Goal: Transaction & Acquisition: Obtain resource

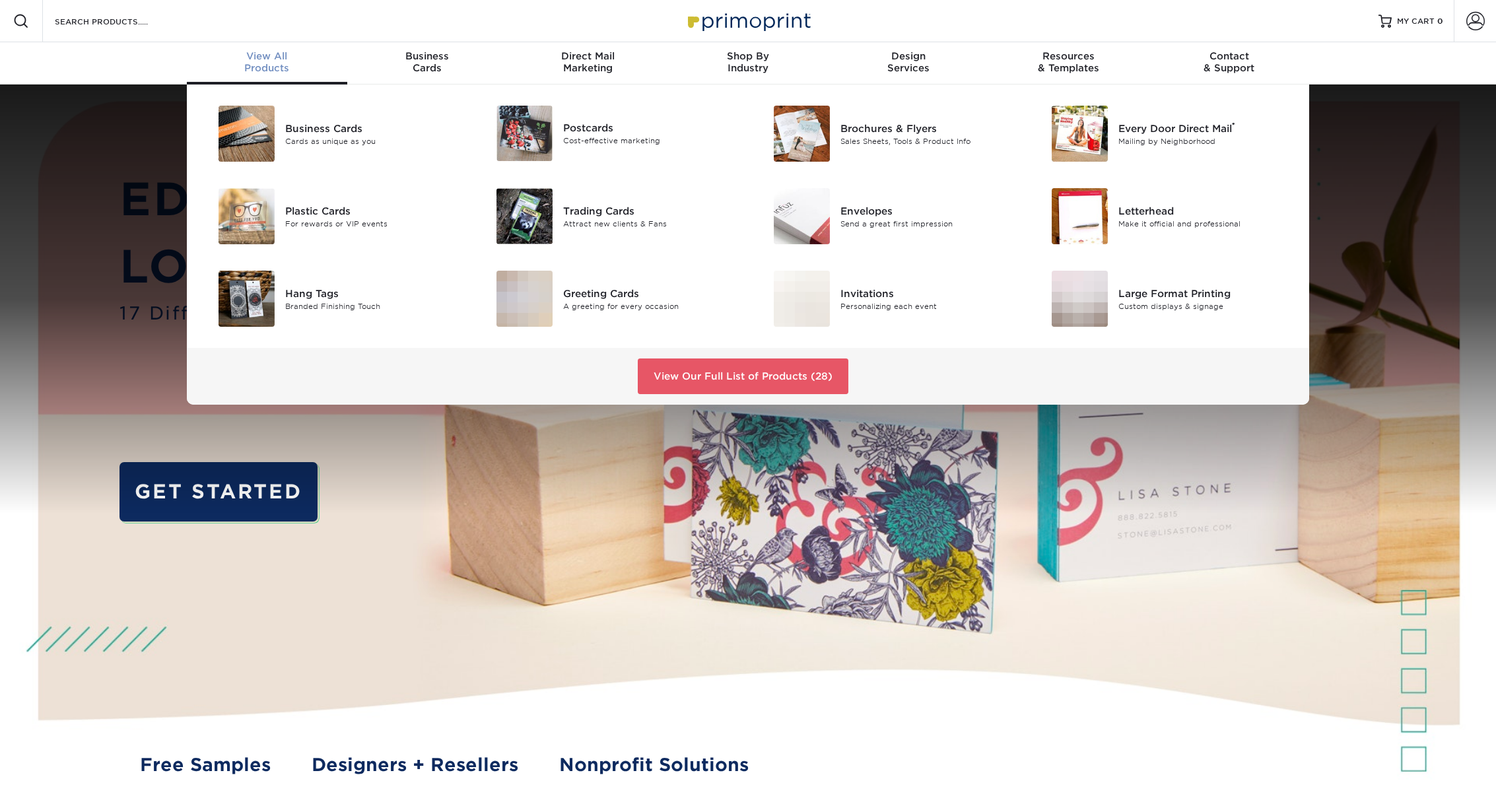
click at [277, 61] on span "View All" at bounding box center [267, 56] width 160 height 12
click at [615, 293] on div "Greeting Cards" at bounding box center [651, 293] width 175 height 15
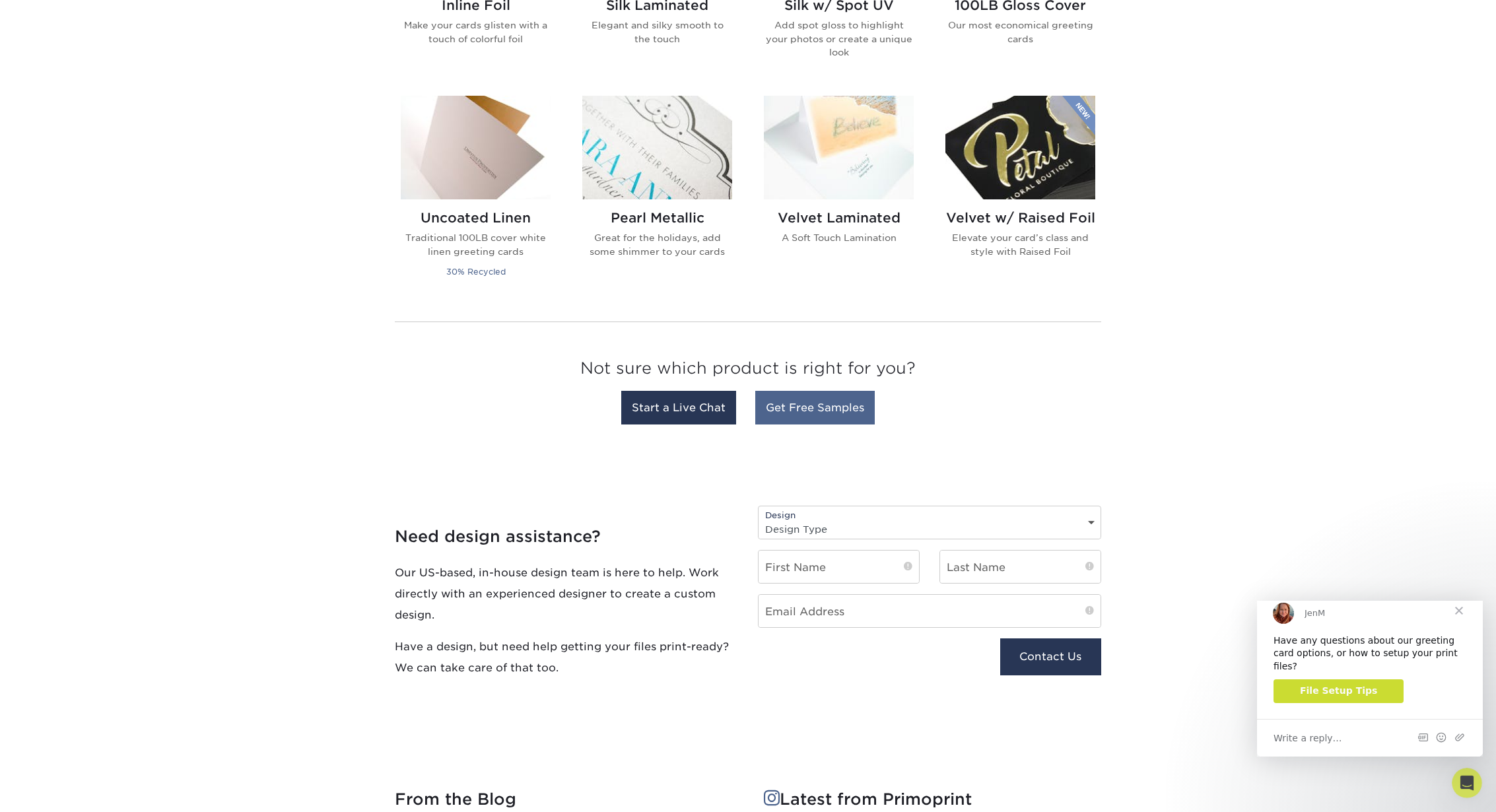
click at [837, 408] on link "Get Free Samples" at bounding box center [815, 407] width 120 height 34
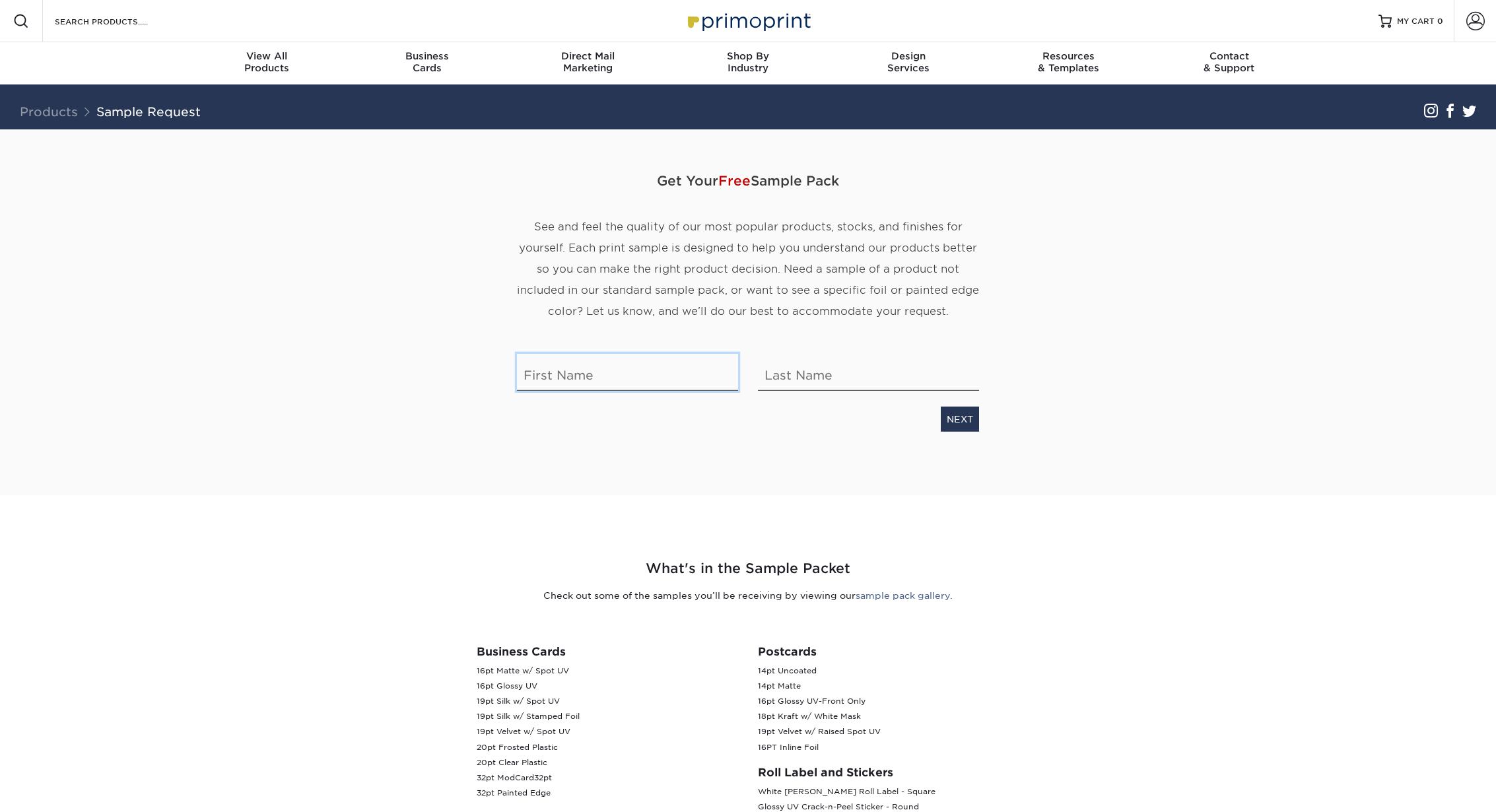
click at [605, 373] on input "text" at bounding box center [627, 371] width 221 height 37
type input "Nicole"
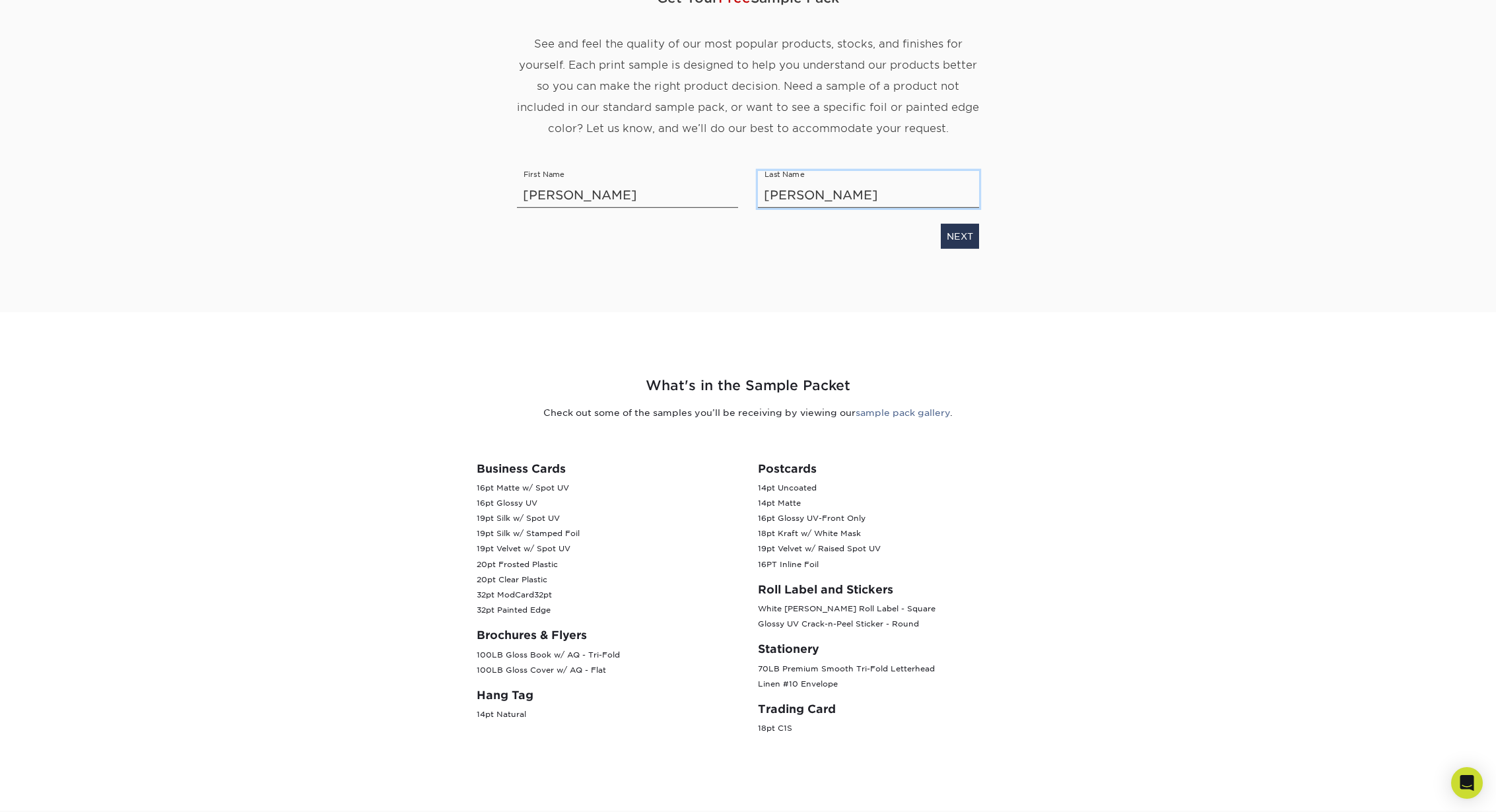
scroll to position [295, 0]
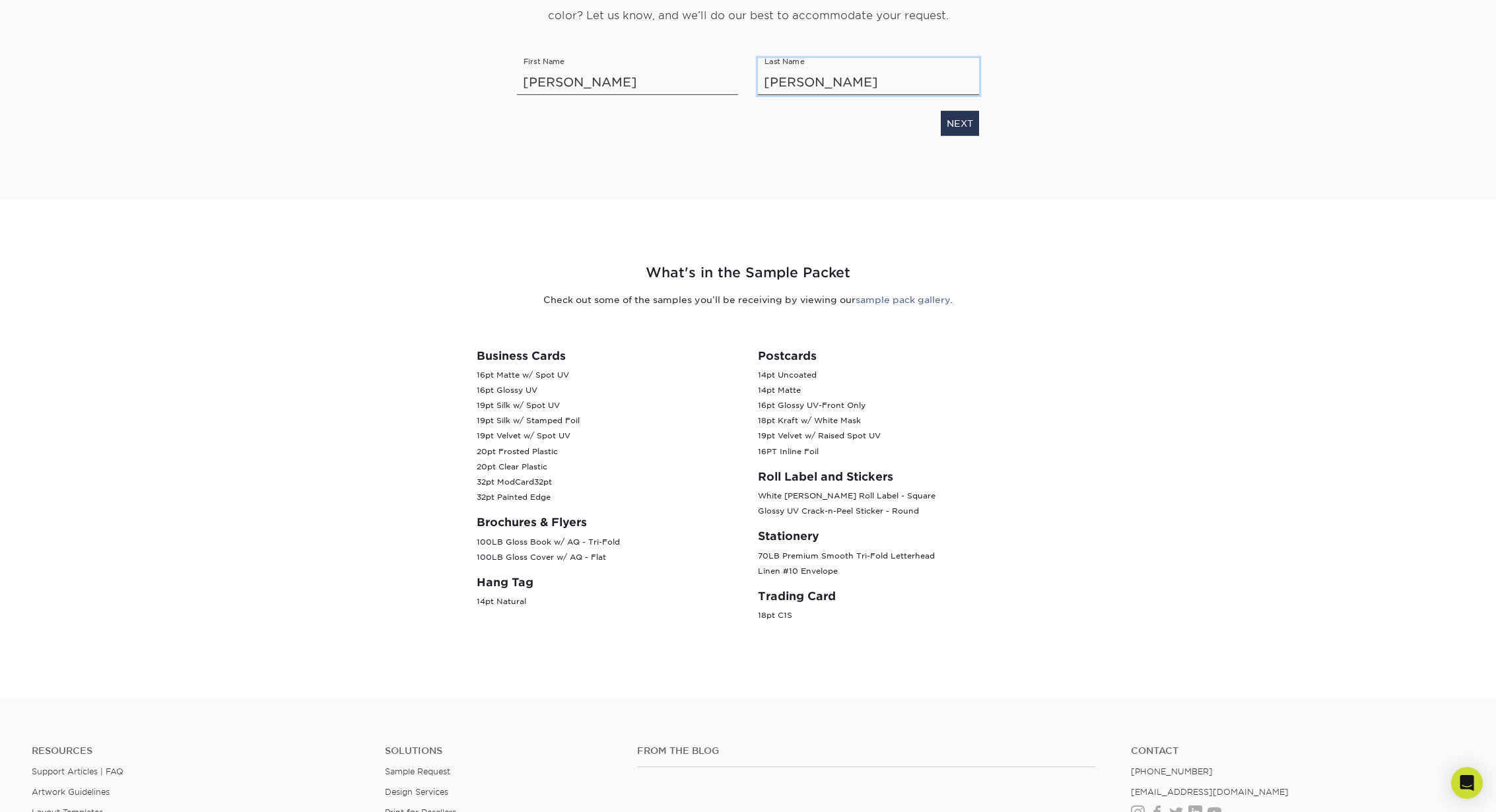
type input "Irving"
click at [973, 356] on h3 "Postcards" at bounding box center [888, 356] width 261 height 13
click at [950, 124] on link "NEXT" at bounding box center [960, 123] width 38 height 25
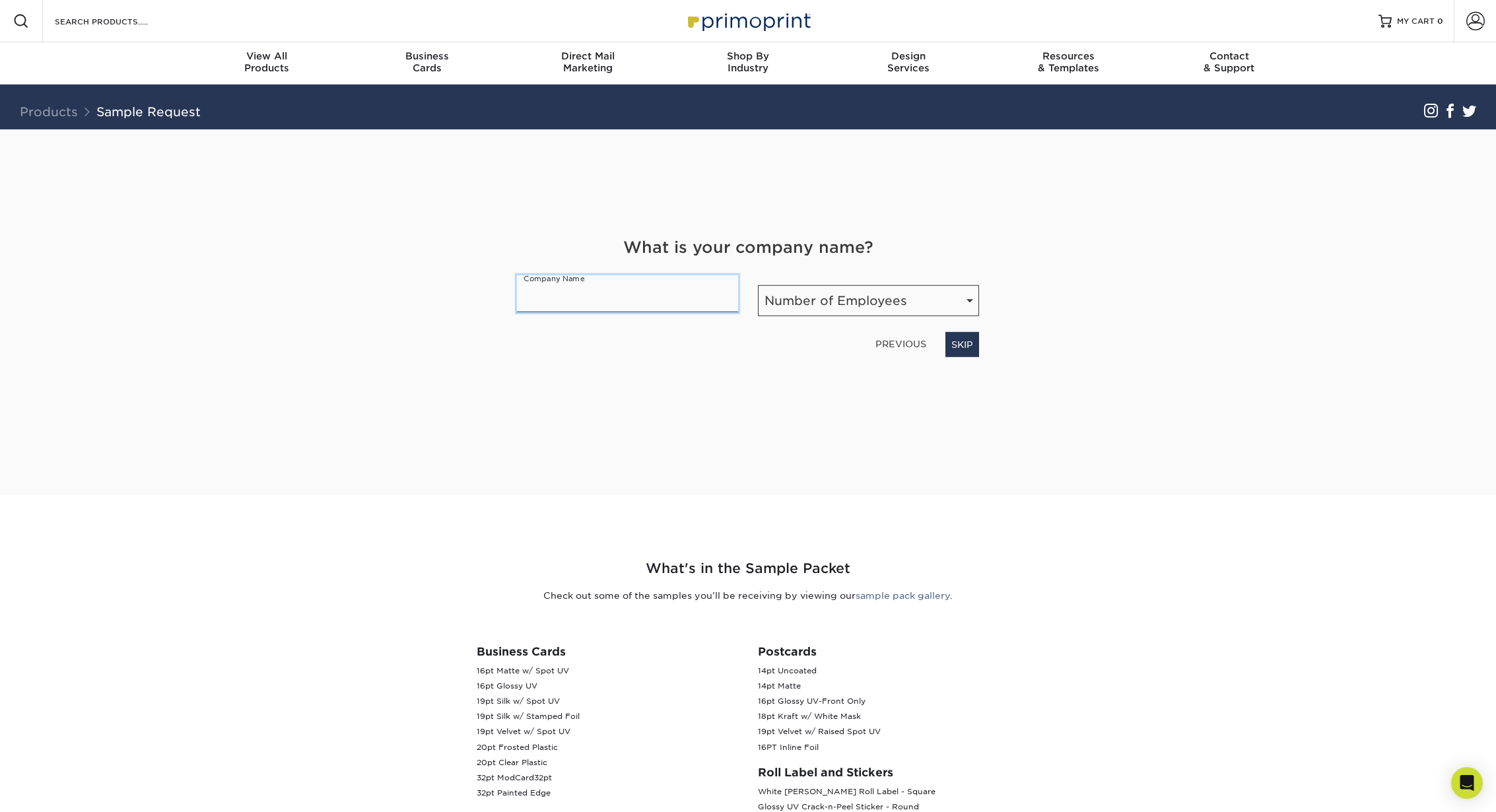
scroll to position [0, 0]
type input "Hello Branding"
select select "1-10"
click at [982, 344] on div "PREVIOUS NEXT" at bounding box center [748, 341] width 482 height 30
click at [969, 343] on link "NEXT" at bounding box center [960, 344] width 38 height 25
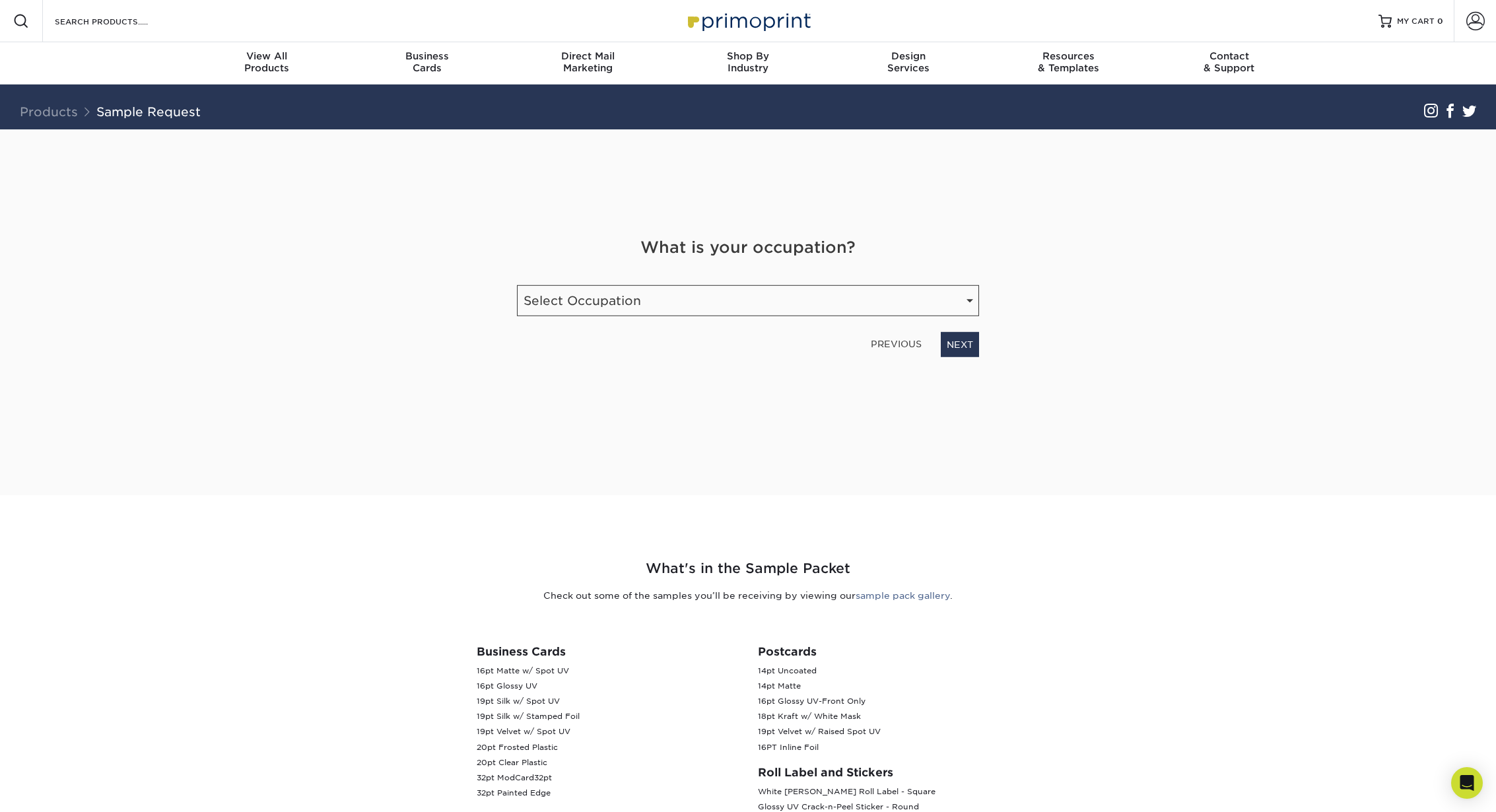
click at [782, 316] on div "What is your occupation? Occupation Select Occupation Agency Automotive Blogger…" at bounding box center [748, 295] width 482 height 121
select select "Graphic Designer / Freelance"
click at [960, 344] on link "NEXT" at bounding box center [960, 344] width 38 height 25
type input "info@hello-branding.com"
click at [1480, 23] on span at bounding box center [1476, 21] width 19 height 19
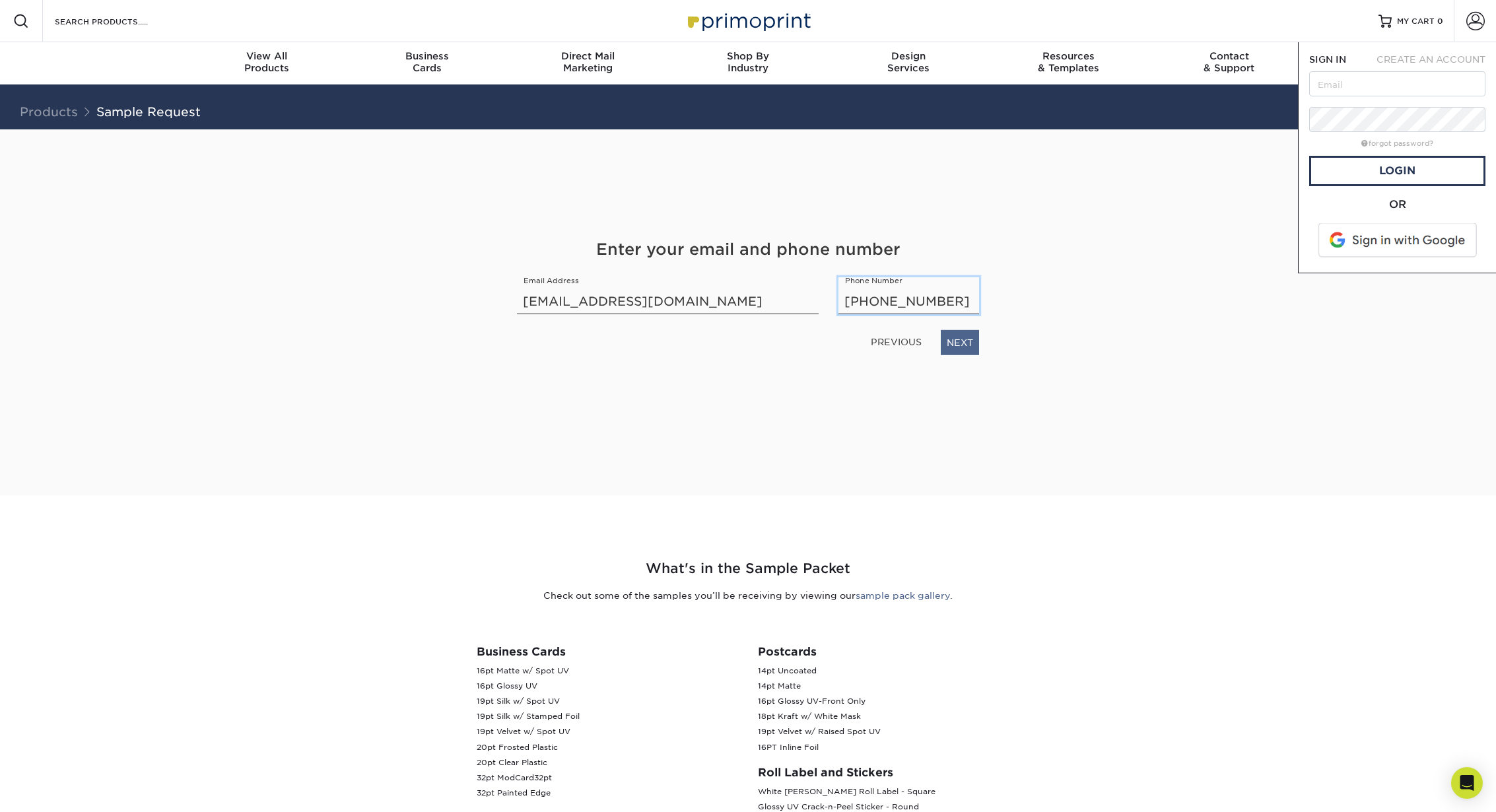
type input "352-240-3762"
click at [956, 347] on link "NEXT" at bounding box center [960, 341] width 38 height 25
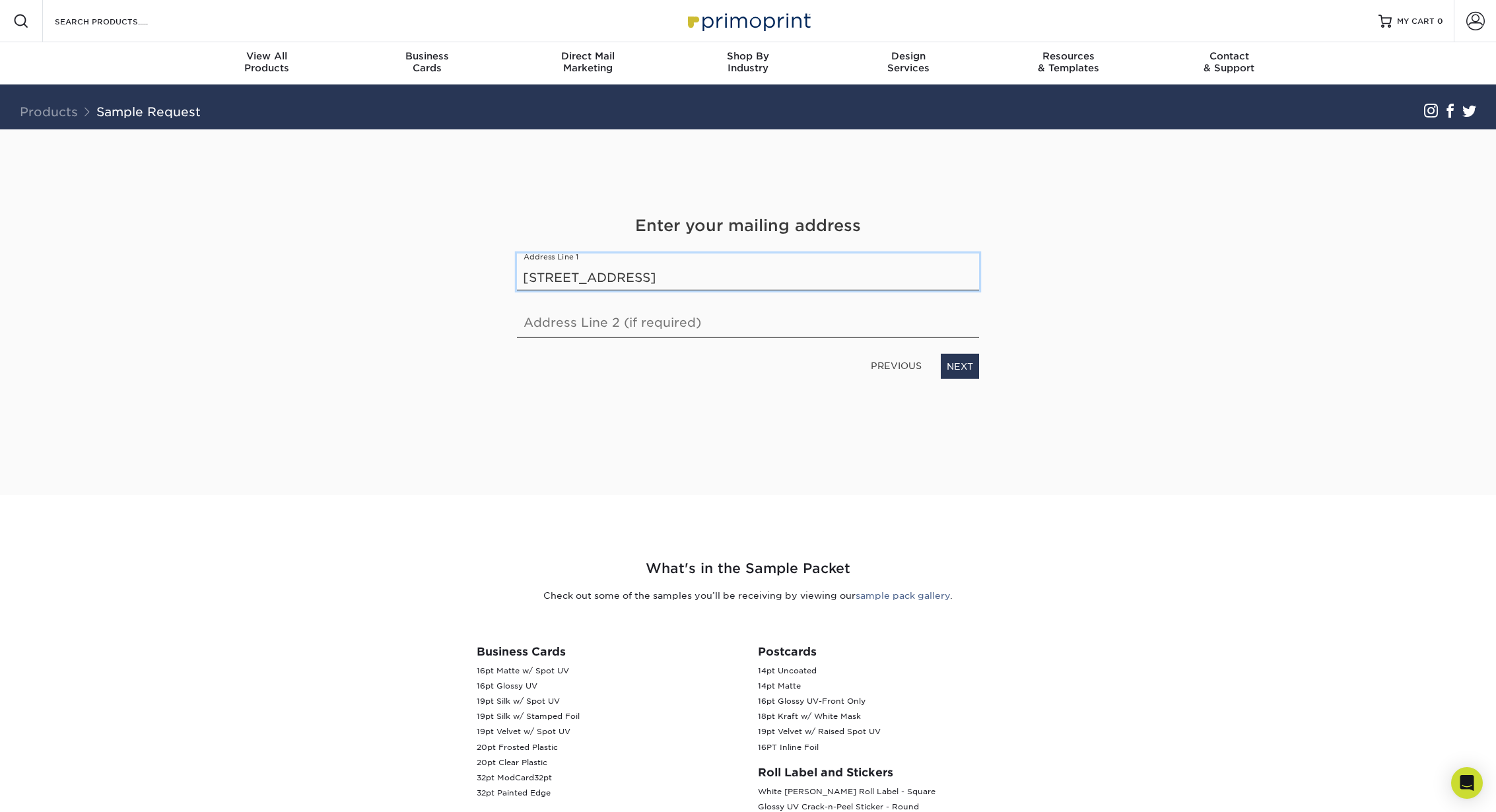
type input "5745 SW 75th Street"
type input "Unit 286"
click at [970, 372] on link "NEXT" at bounding box center [960, 365] width 38 height 25
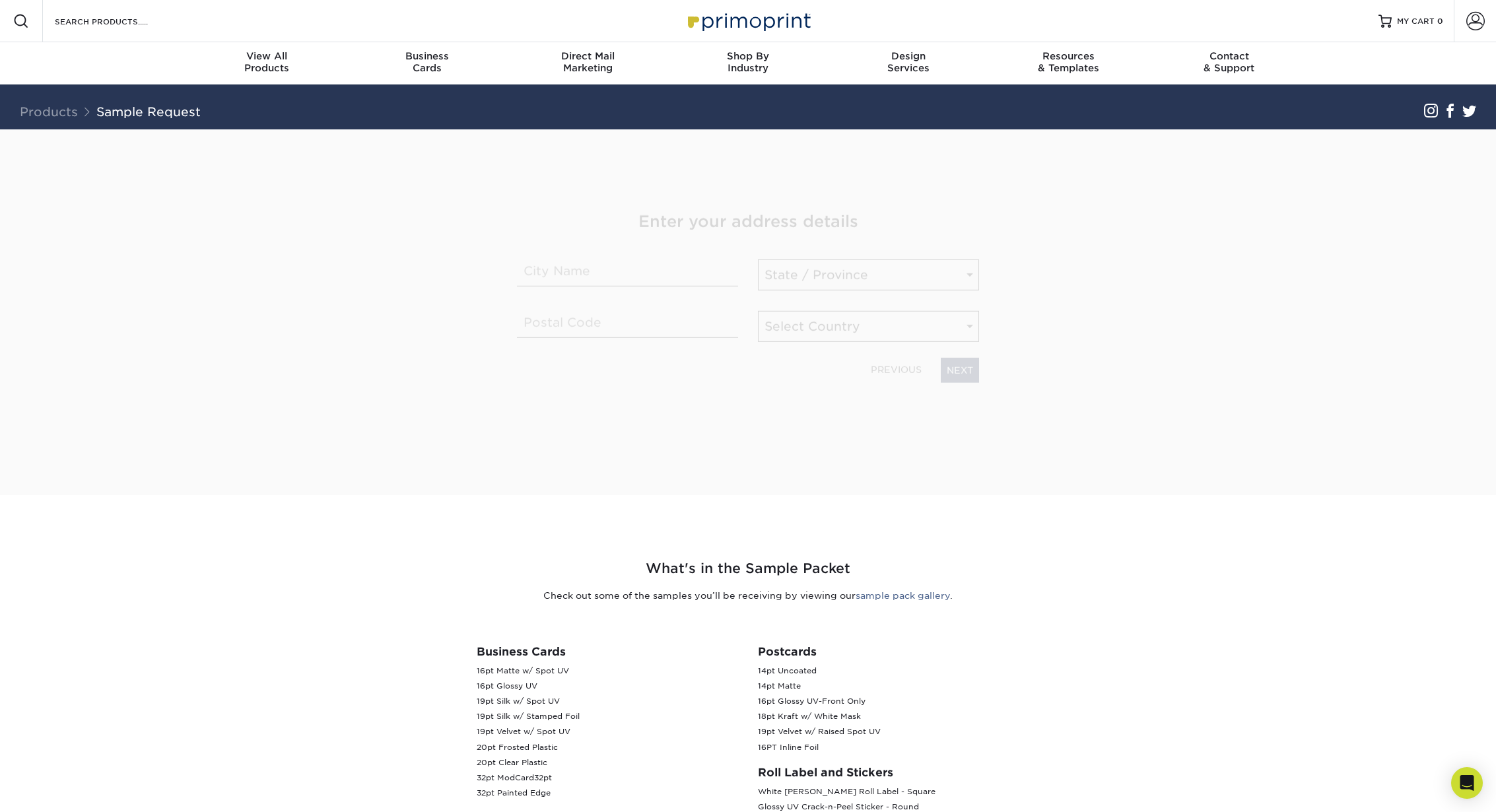
scroll to position [1, 0]
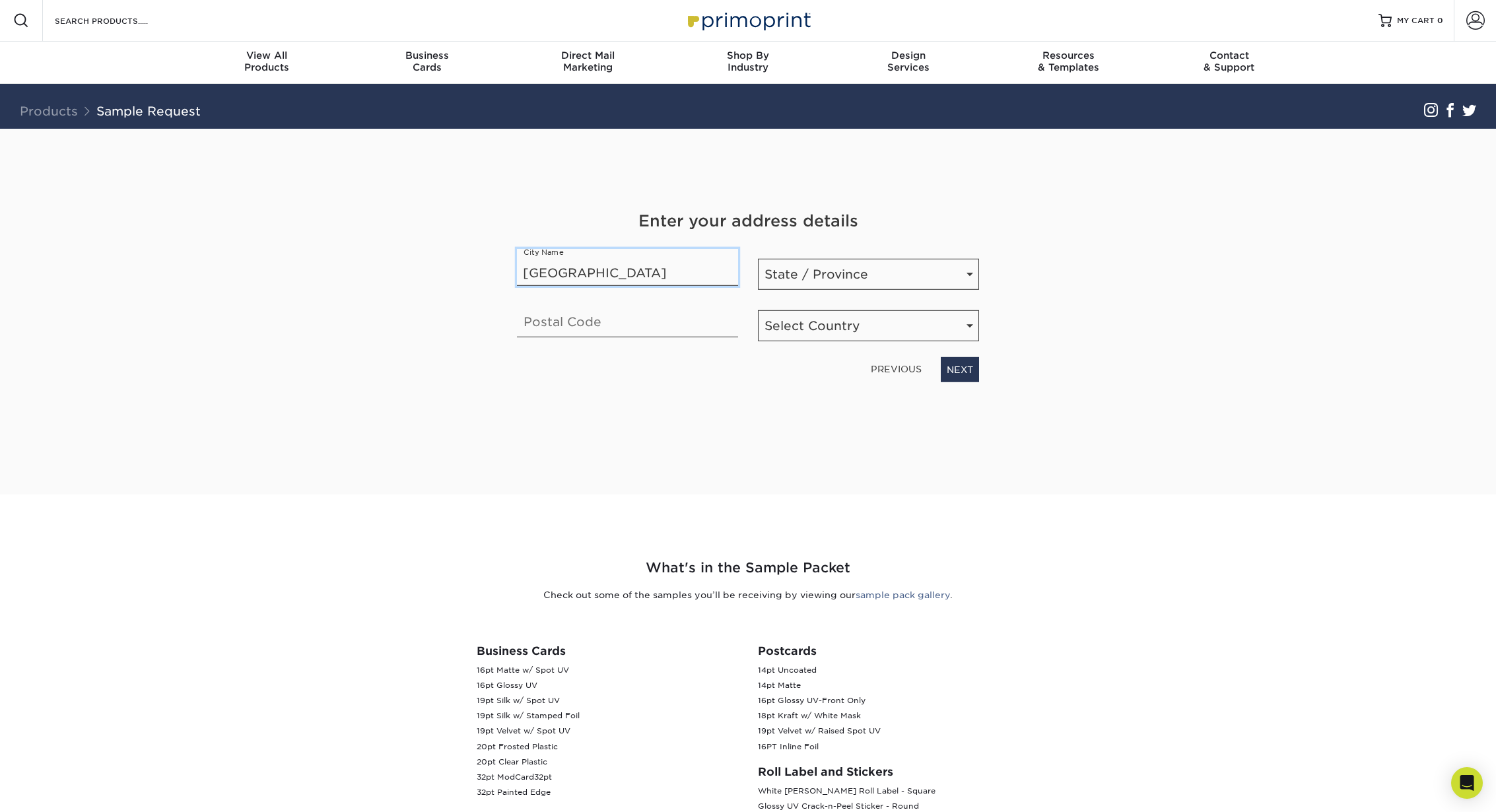
type input "Gainesville"
select select "FL"
type input "32608"
select select "US"
click at [959, 370] on link "NEXT" at bounding box center [960, 368] width 38 height 25
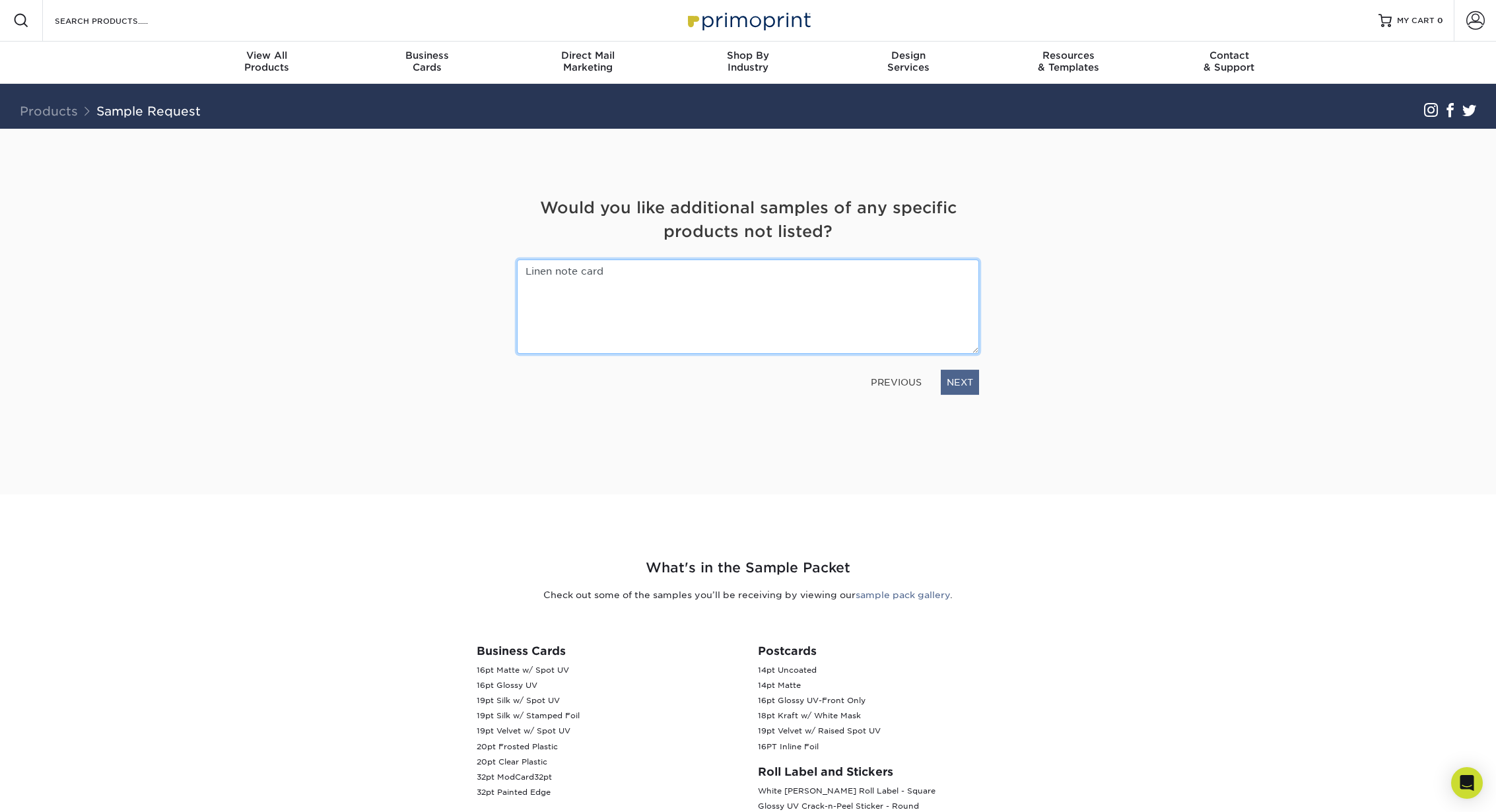
type textarea "Linen note cards"
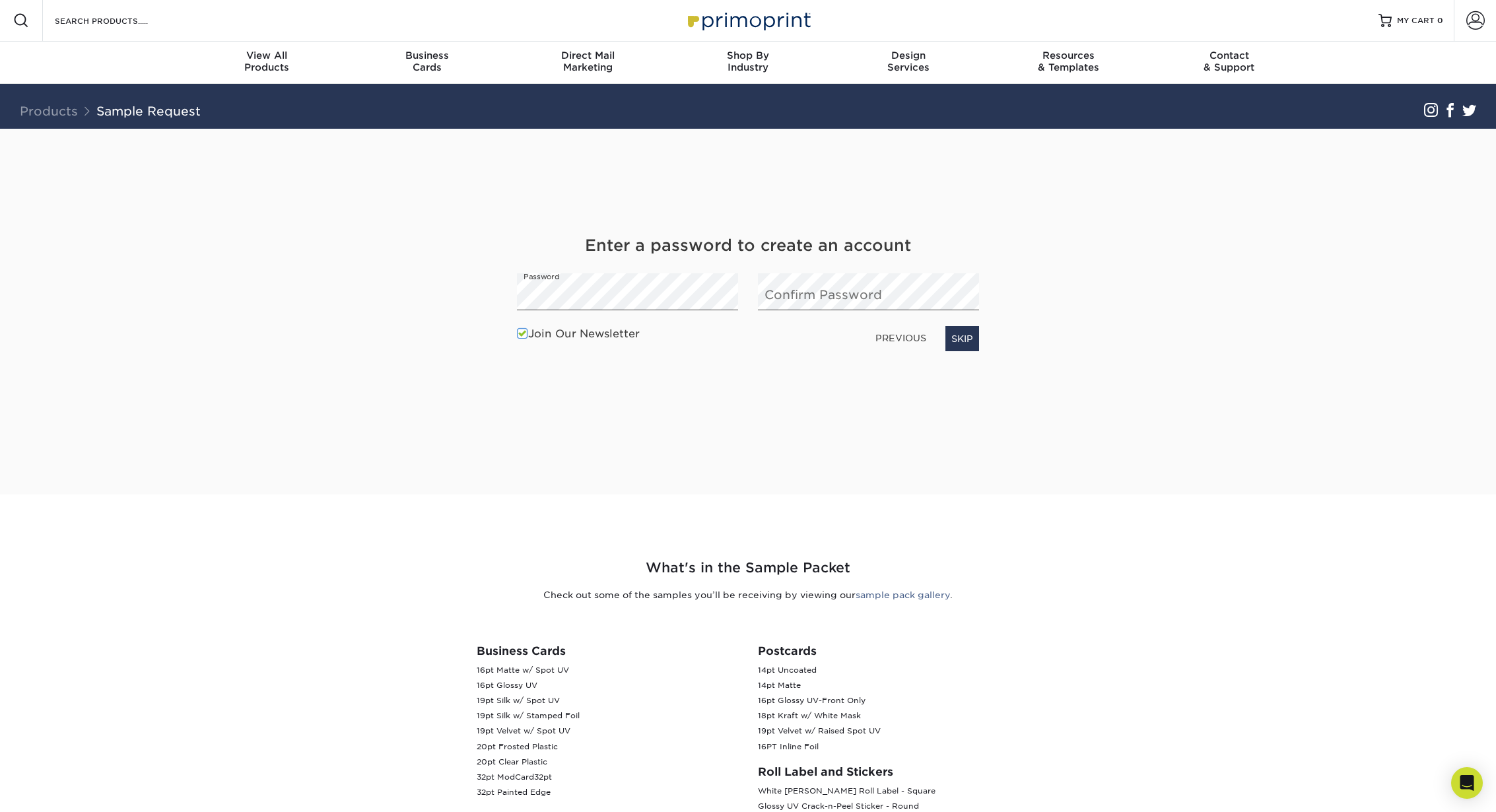
click at [665, 368] on div "Get Your Free Sample Pack See and feel the quality of our most popular products…" at bounding box center [748, 295] width 462 height 334
click at [973, 337] on link "SKIP" at bounding box center [962, 338] width 34 height 25
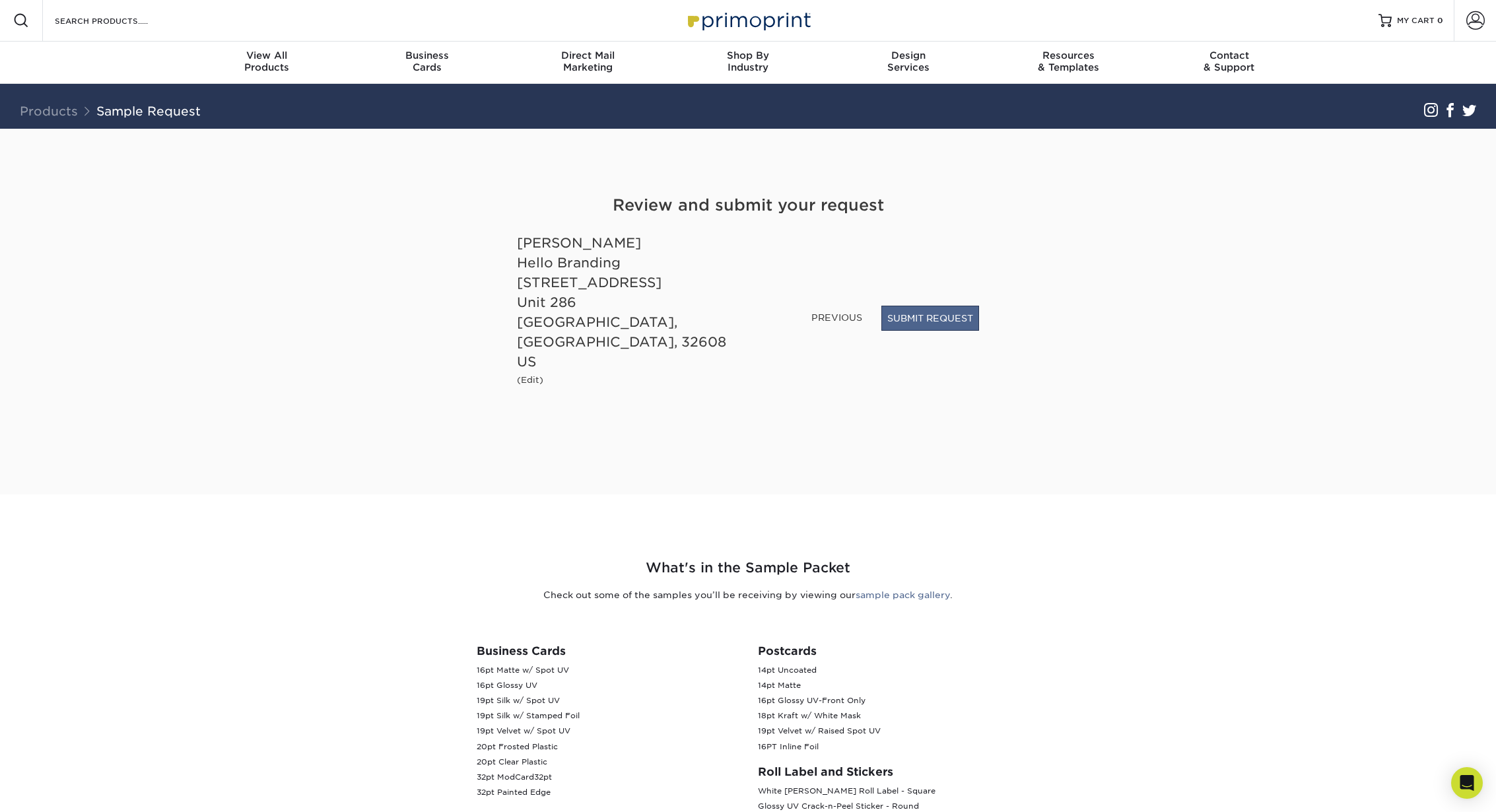
click at [929, 331] on button "SUBMIT REQUEST" at bounding box center [929, 318] width 97 height 25
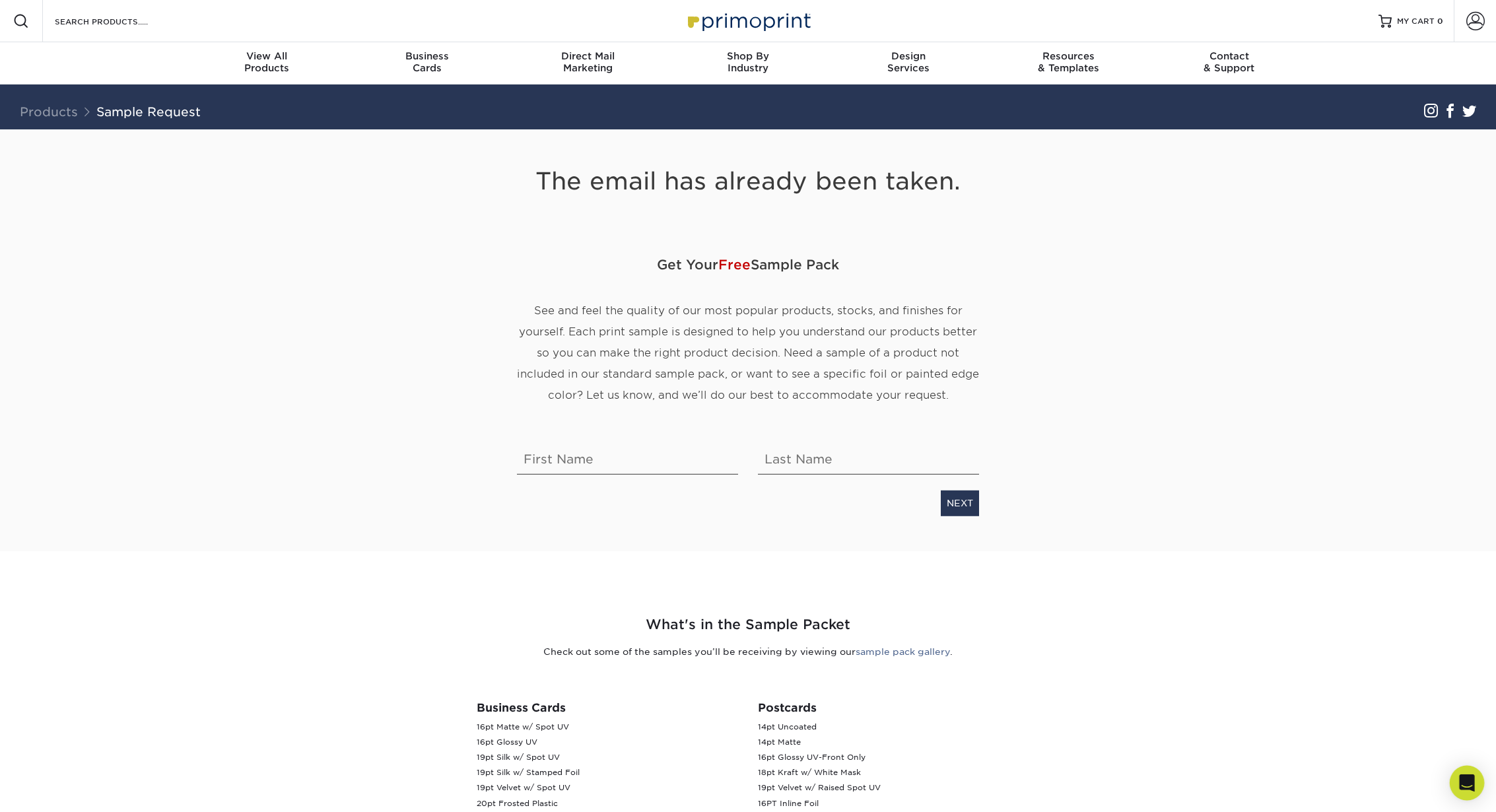
click at [1473, 786] on icon "Open Intercom Messenger" at bounding box center [1467, 783] width 16 height 17
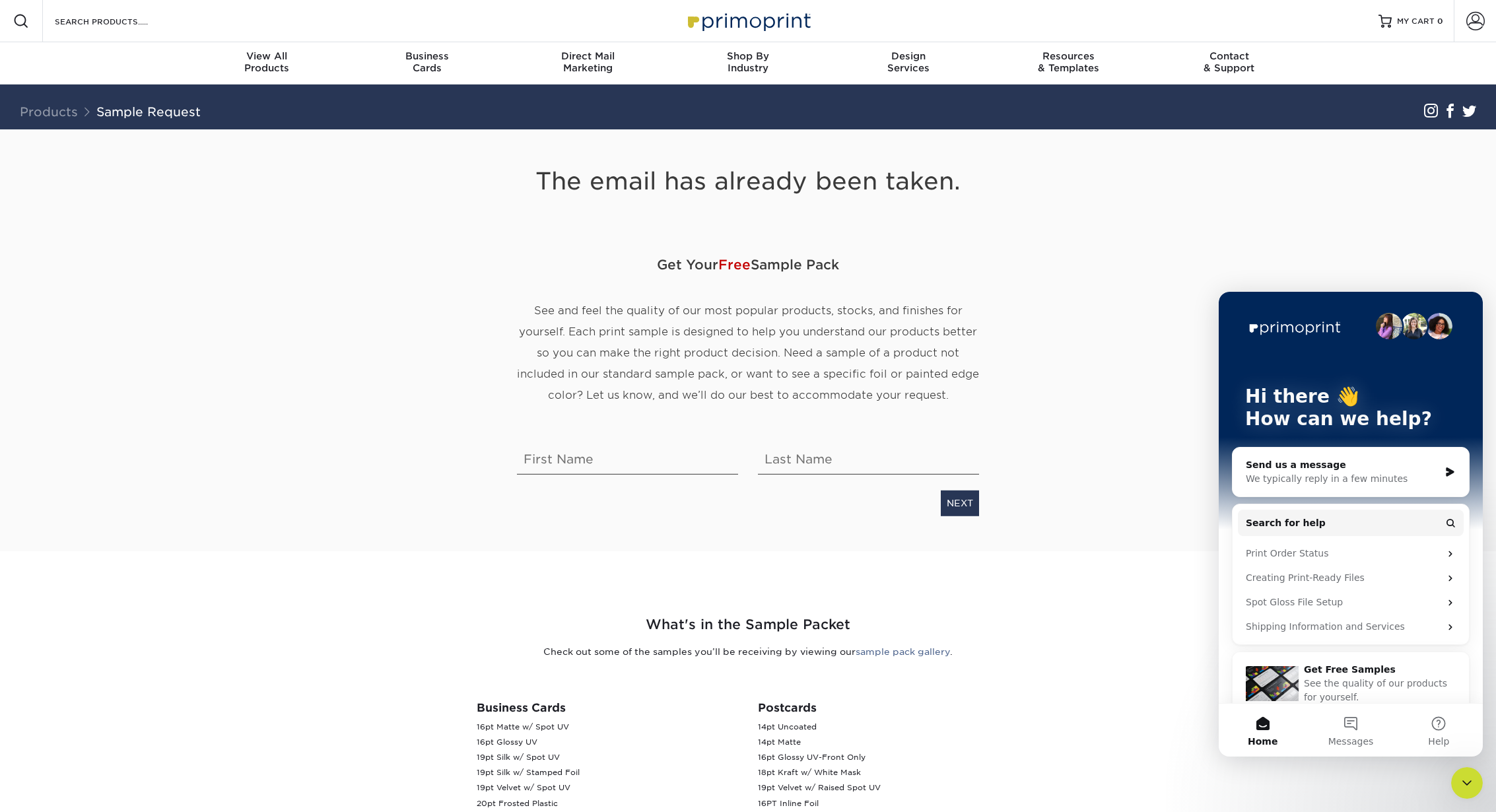
click at [1330, 478] on div "We typically reply in a few minutes" at bounding box center [1342, 478] width 193 height 14
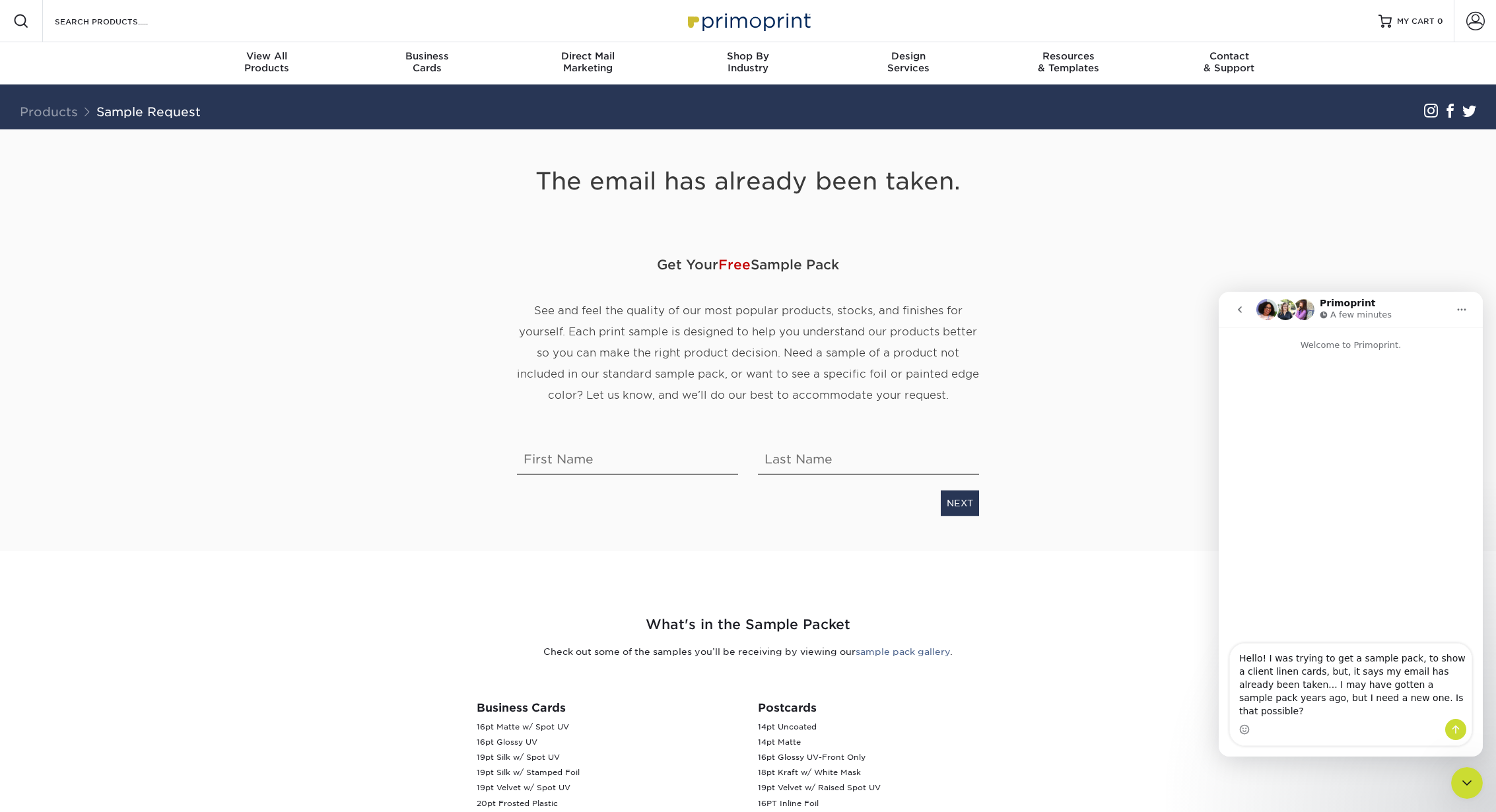
type textarea "Hello! I was trying to get a sample pack, to show a client linen cards, but, it…"
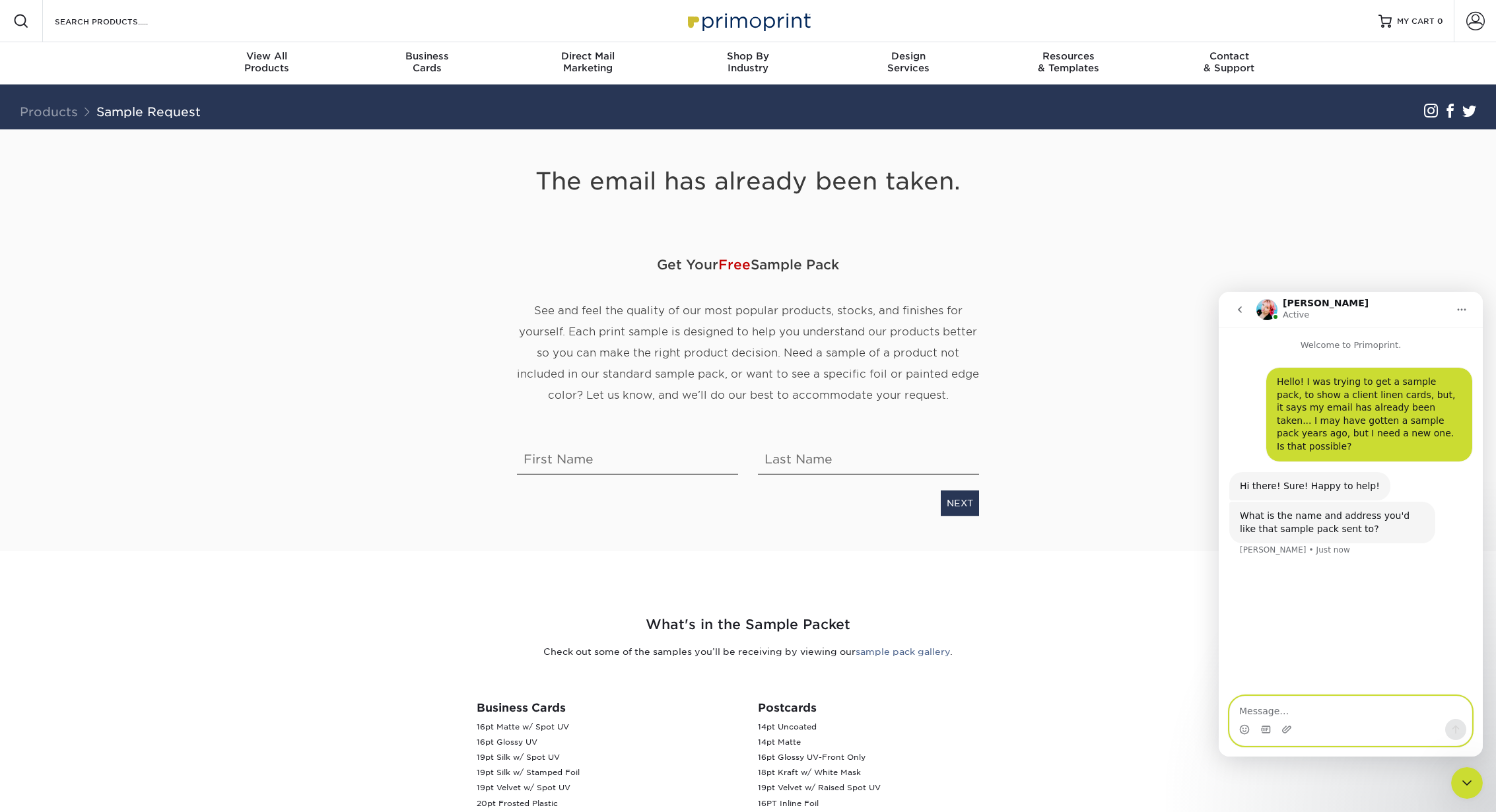
click at [1266, 705] on textarea "Message…" at bounding box center [1350, 707] width 242 height 22
type textarea "J"
type textarea "Hello Branding Nicole Irving 5745 SW 75th Street, Unit 286 Gainesville, FL 32608"
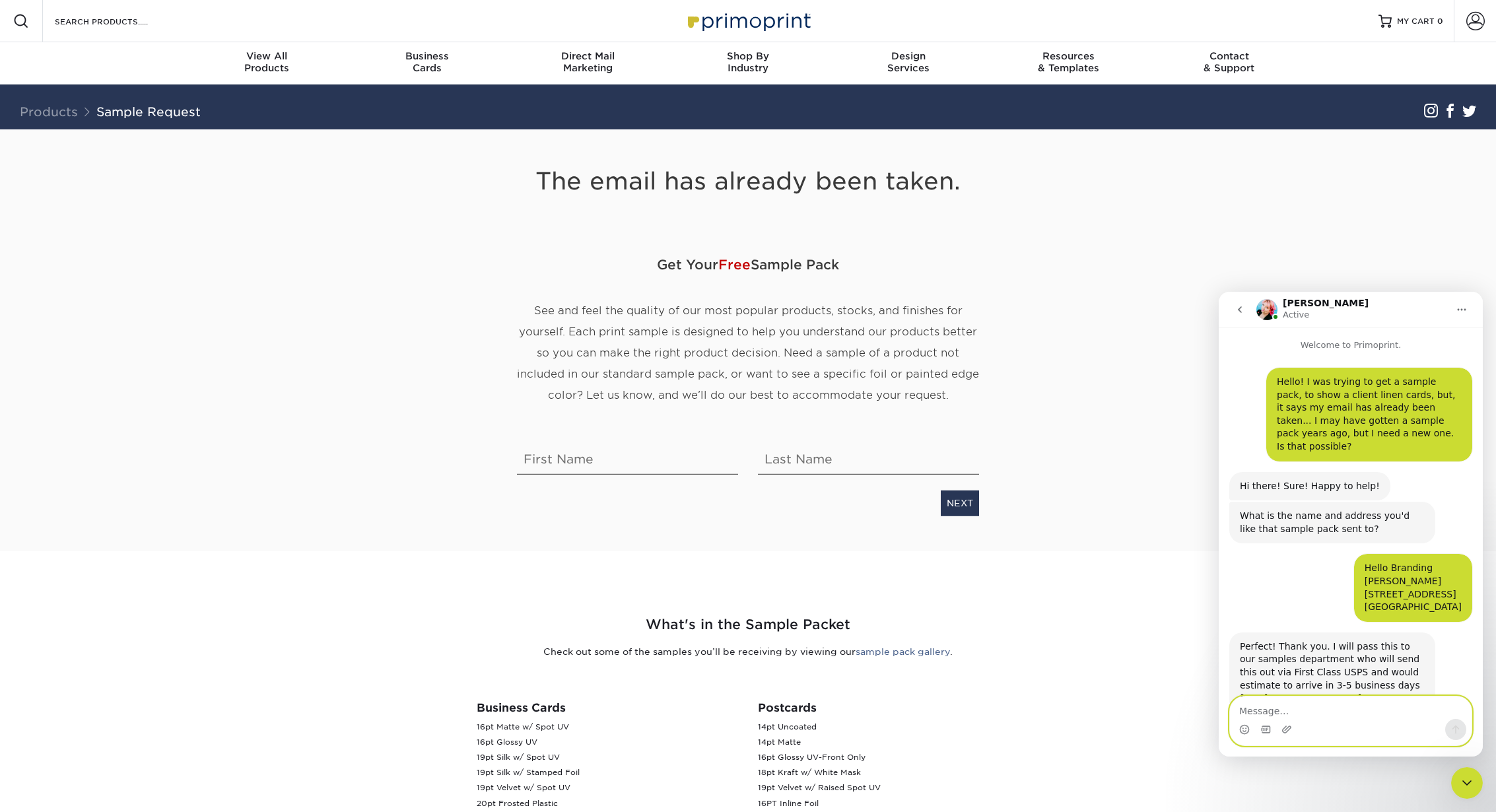
scroll to position [12, 0]
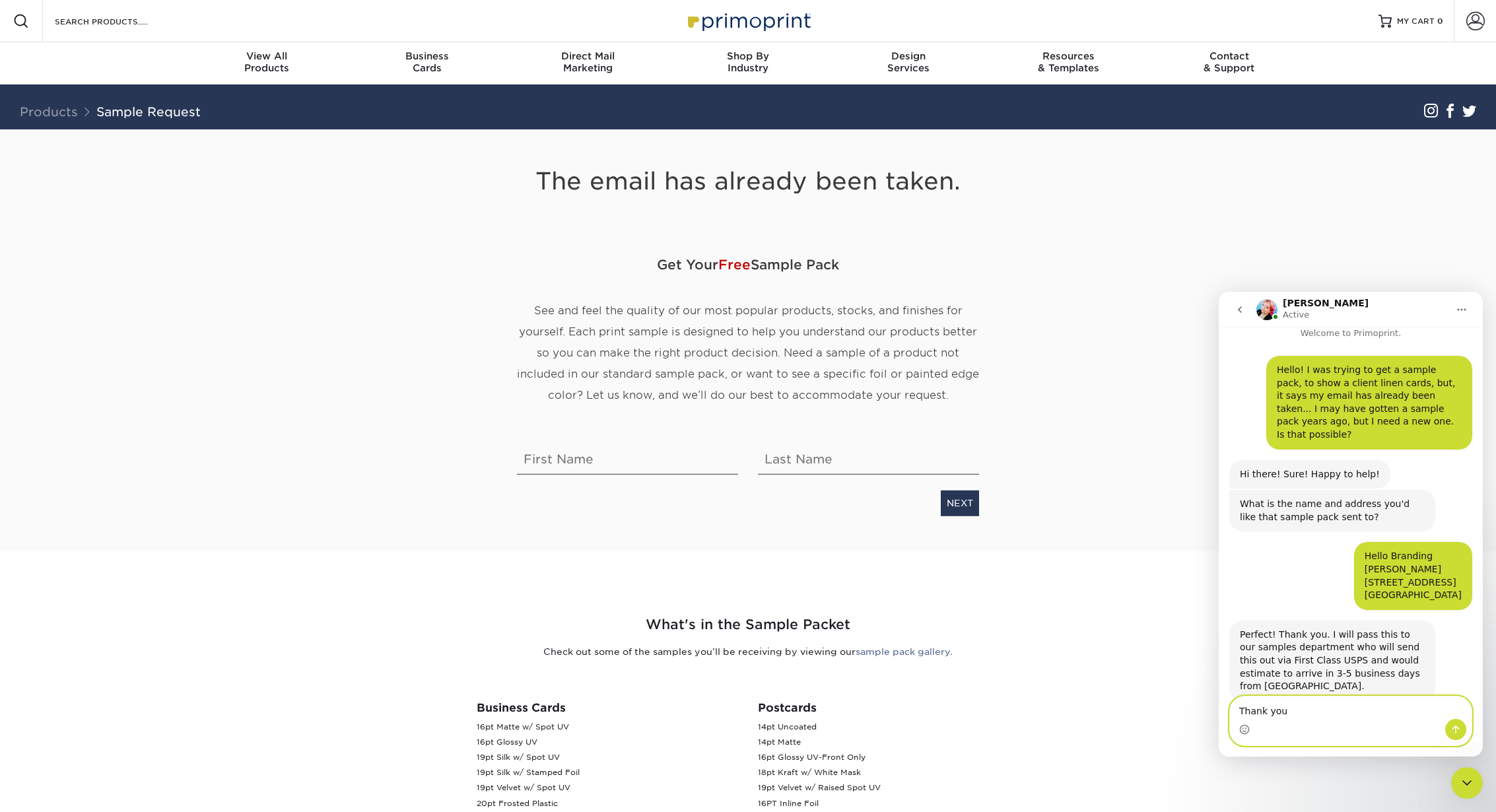
type textarea "Thank you!"
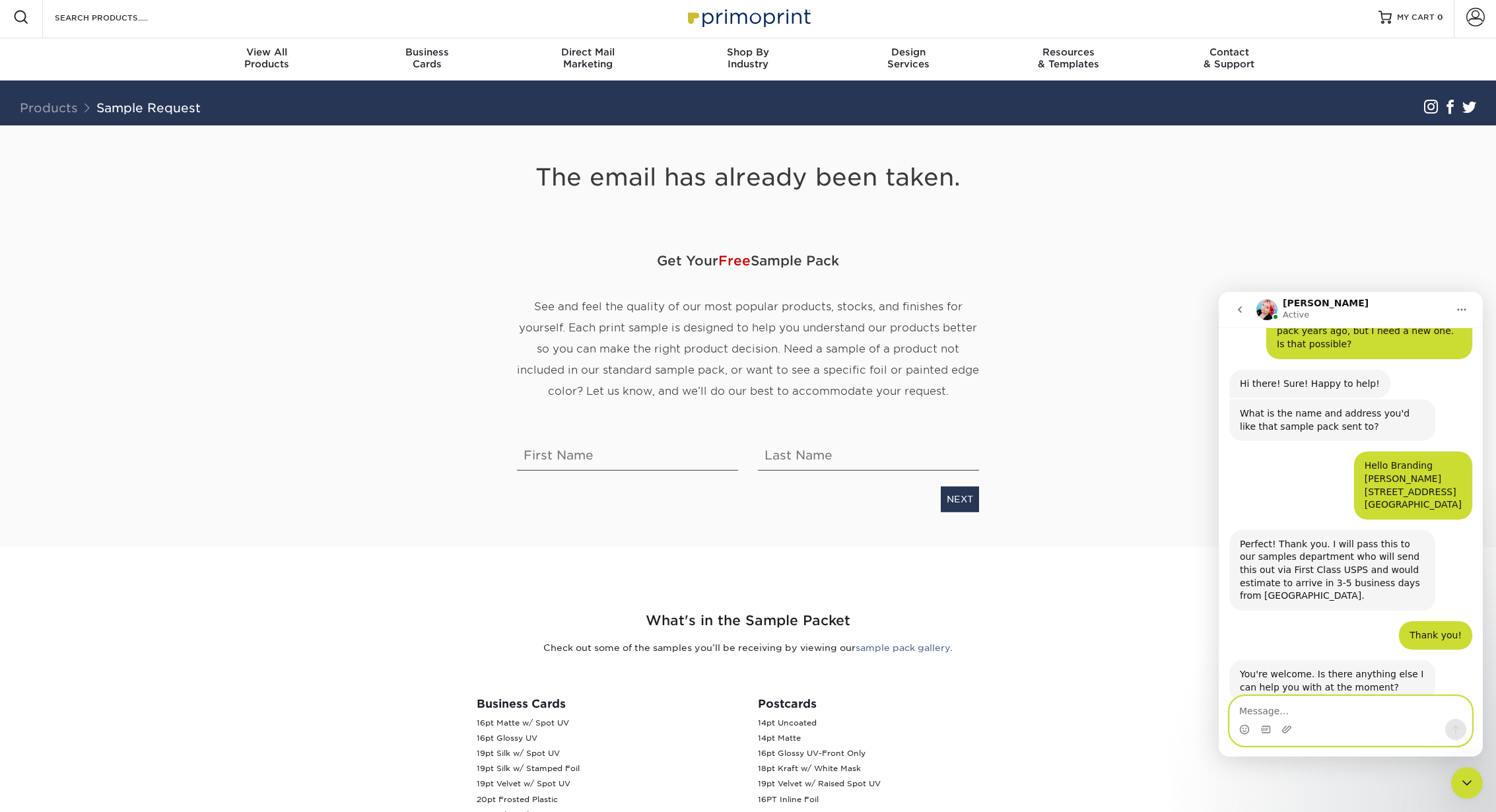
scroll to position [2, 0]
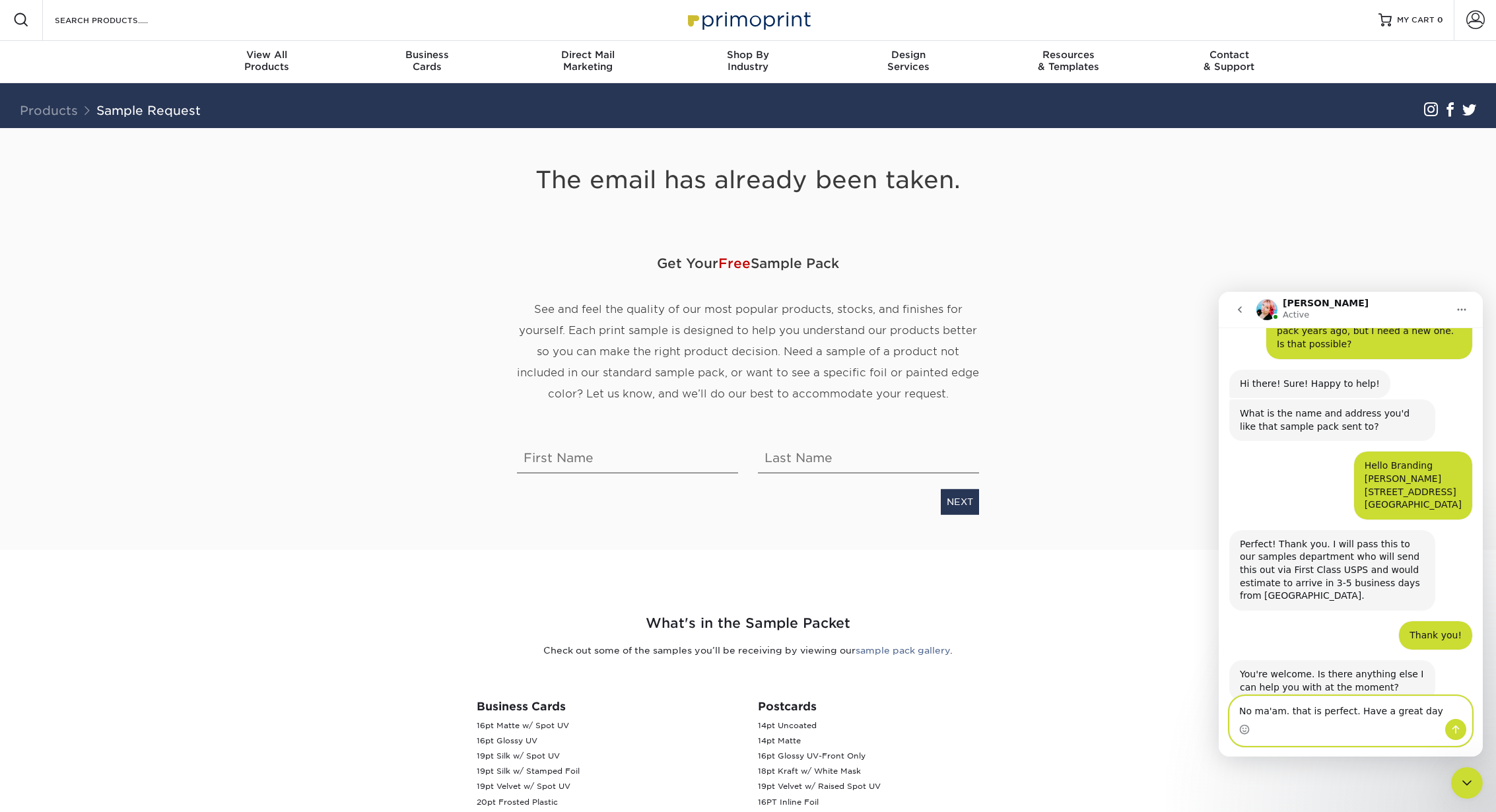
type textarea "No ma'am. that is perfect. Have a great day!"
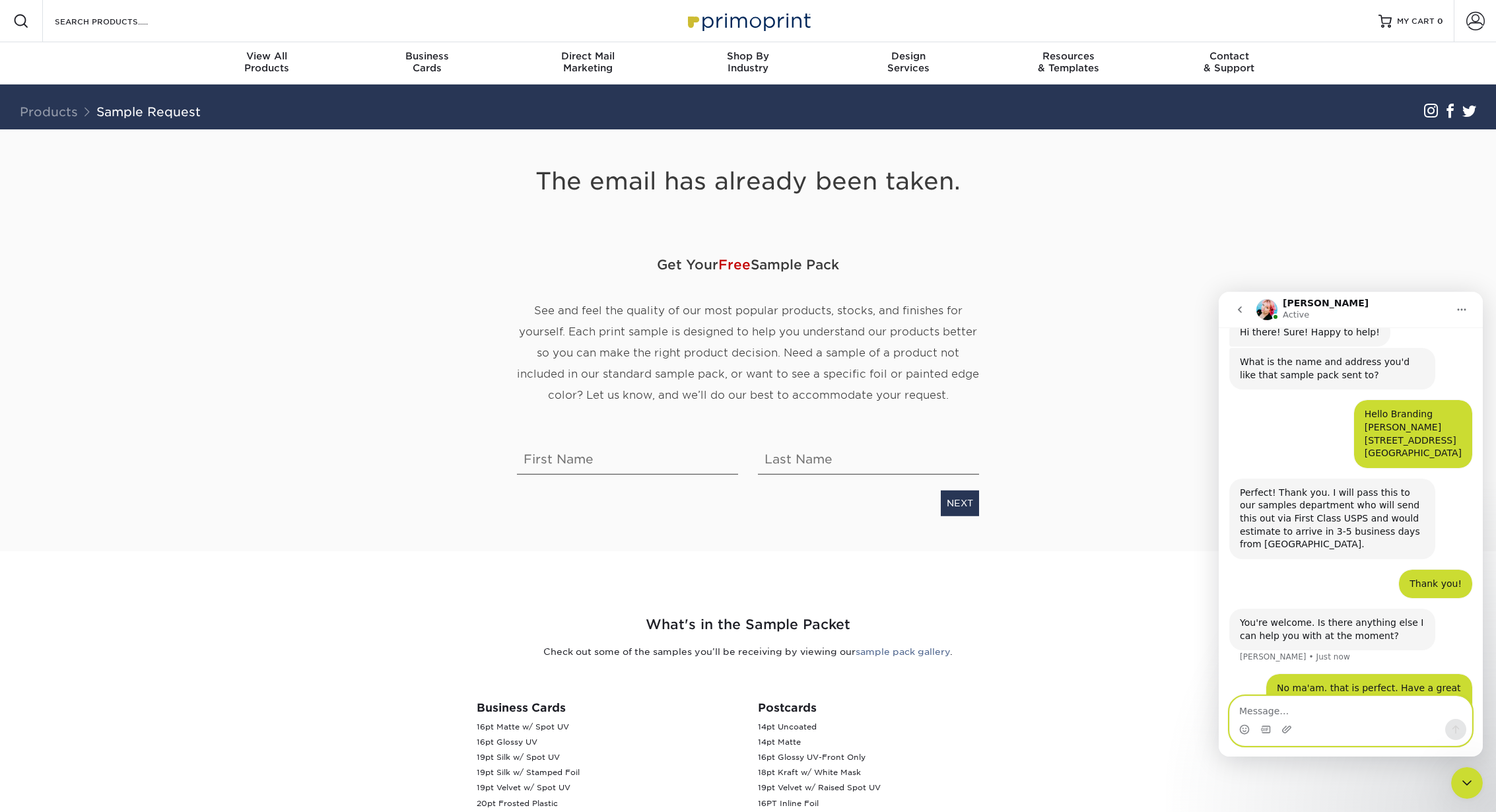
scroll to position [14, 0]
